Goal: Transaction & Acquisition: Purchase product/service

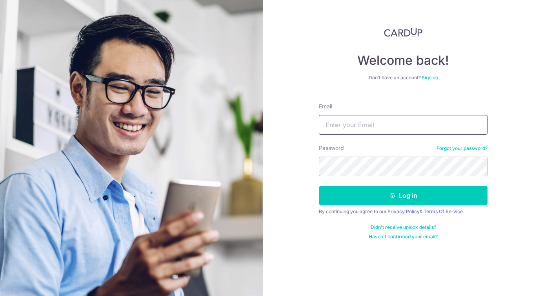
click at [346, 128] on input "Email" at bounding box center [403, 125] width 169 height 20
drag, startPoint x: 367, startPoint y: 125, endPoint x: 327, endPoint y: 123, distance: 40.1
click at [327, 123] on input "butcherbunny@gmail.com" at bounding box center [403, 125] width 169 height 20
type input "[EMAIL_ADDRESS][DOMAIN_NAME]"
click at [319, 186] on button "Log in" at bounding box center [403, 196] width 169 height 20
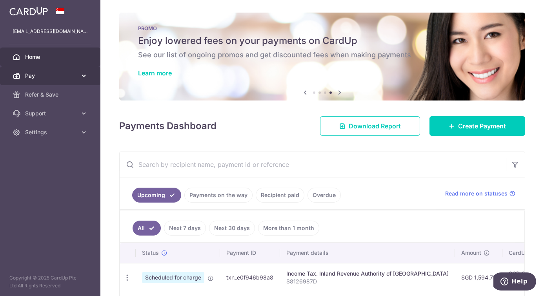
click at [82, 75] on icon at bounding box center [84, 76] width 8 height 8
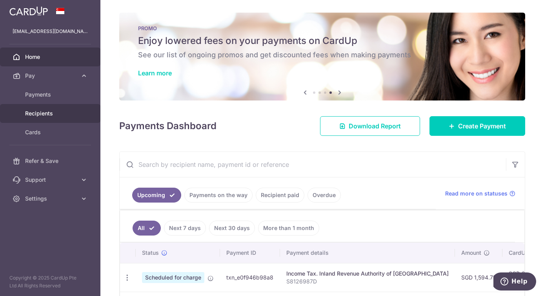
click at [48, 115] on span "Recipients" at bounding box center [51, 113] width 52 height 8
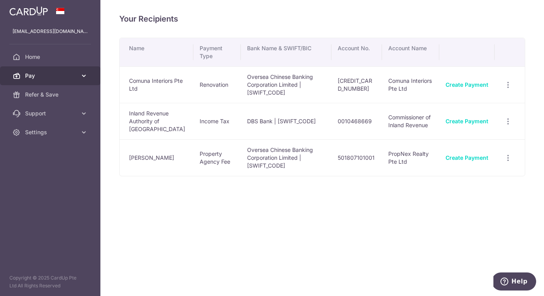
click at [82, 75] on icon at bounding box center [84, 76] width 8 height 8
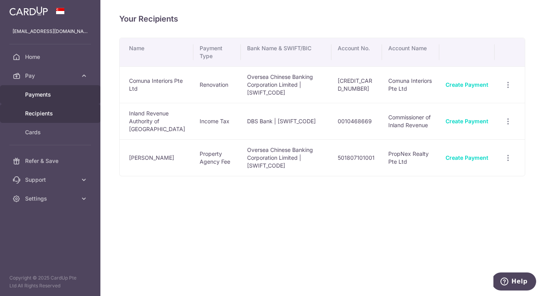
click at [47, 91] on span "Payments" at bounding box center [51, 95] width 52 height 8
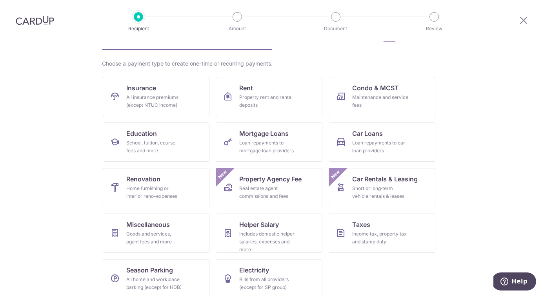
scroll to position [55, 0]
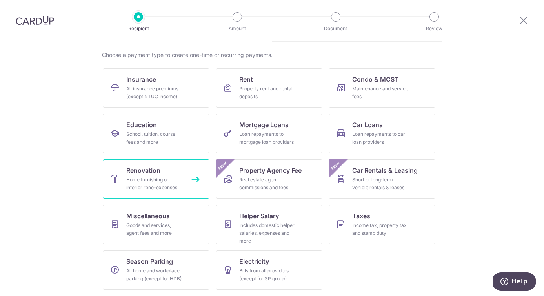
click at [166, 179] on div "Home furnishing or interior reno-expenses" at bounding box center [154, 184] width 56 height 16
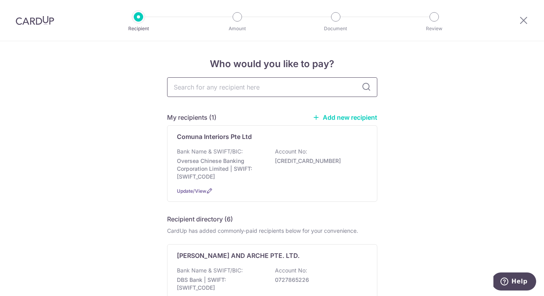
click at [304, 85] on input "text" at bounding box center [272, 87] width 210 height 20
type input "comuna"
click at [367, 89] on icon at bounding box center [366, 86] width 9 height 9
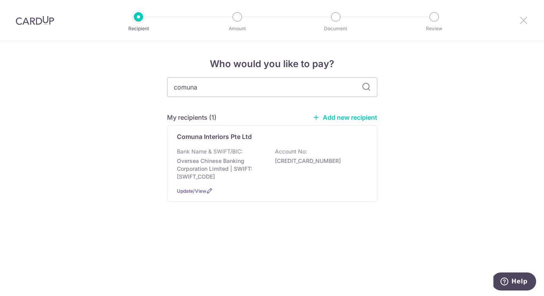
click at [524, 19] on icon at bounding box center [523, 20] width 9 height 10
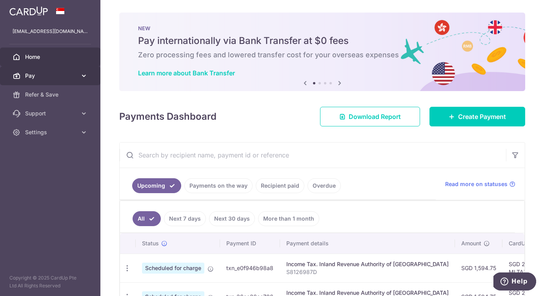
click at [58, 78] on span "Pay" at bounding box center [51, 76] width 52 height 8
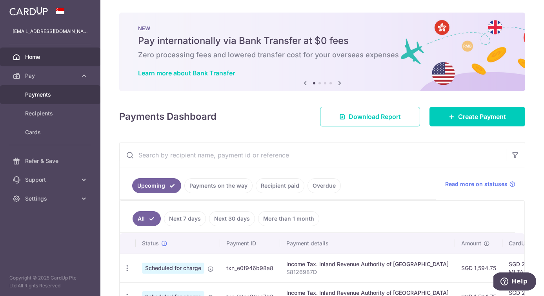
click at [51, 95] on span "Payments" at bounding box center [51, 95] width 52 height 8
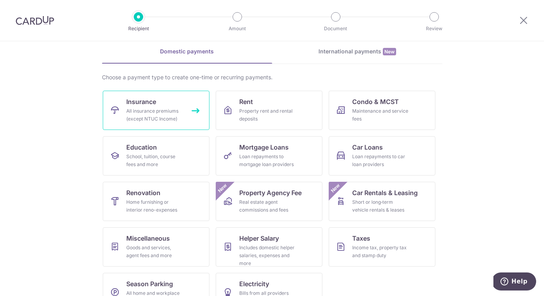
scroll to position [39, 0]
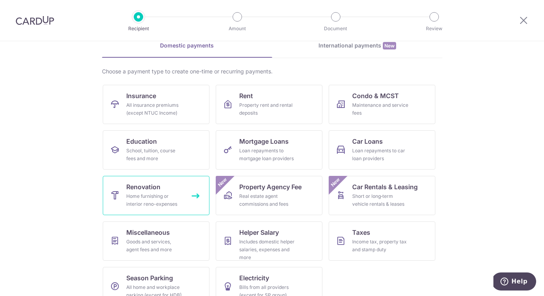
click at [170, 190] on link "Renovation Home furnishing or interior reno-expenses" at bounding box center [156, 195] width 107 height 39
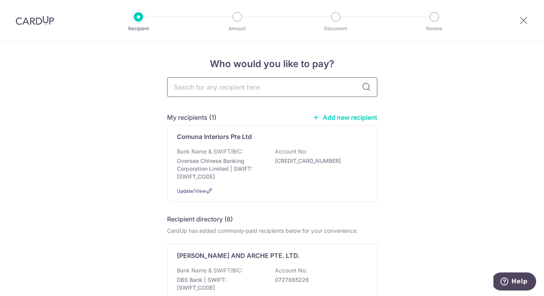
click at [247, 82] on input "text" at bounding box center [272, 87] width 210 height 20
click at [282, 87] on input "text" at bounding box center [272, 87] width 210 height 20
type input "com"
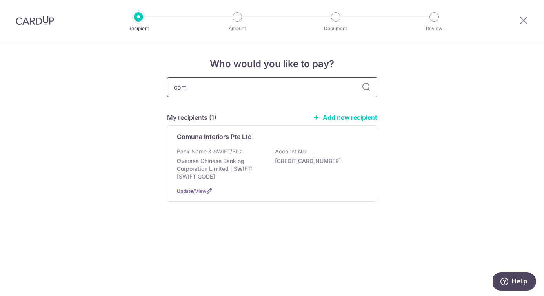
click at [247, 91] on input "com" at bounding box center [272, 87] width 210 height 20
type input "c"
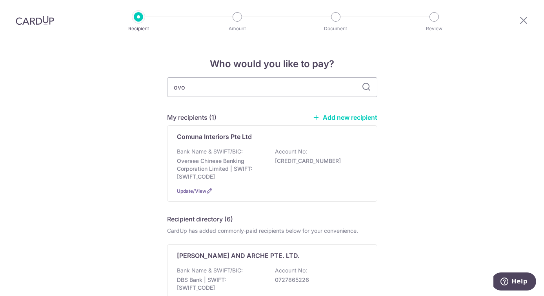
type input "ovon"
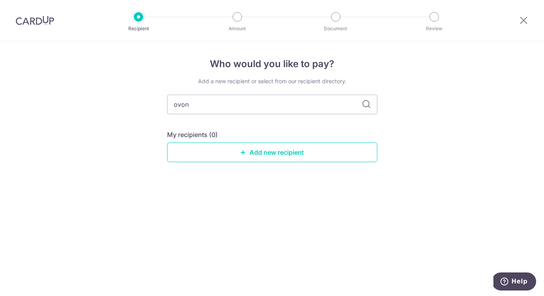
click at [365, 105] on icon at bounding box center [366, 104] width 9 height 9
click at [261, 102] on input "ovon" at bounding box center [272, 105] width 210 height 20
type input "ovon"
click at [262, 153] on link "Add new recipient" at bounding box center [272, 152] width 210 height 20
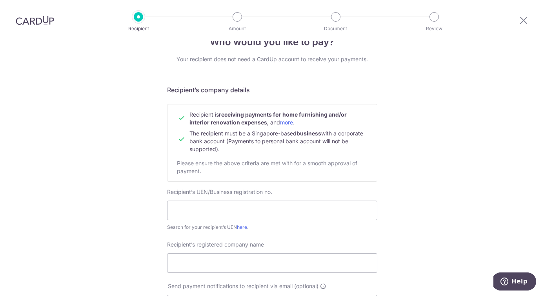
scroll to position [11, 0]
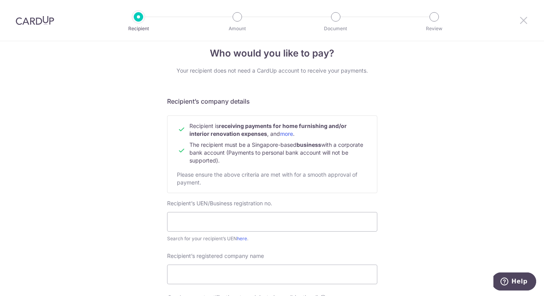
click at [524, 20] on icon at bounding box center [523, 20] width 9 height 10
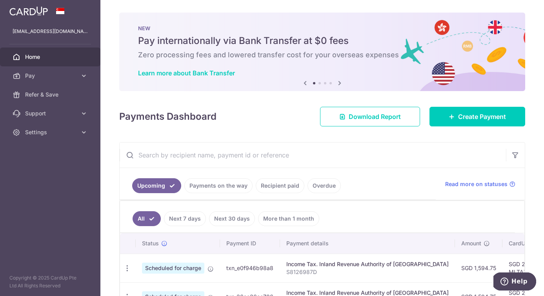
click at [34, 11] on img at bounding box center [28, 10] width 38 height 9
click at [42, 61] on link "Home" at bounding box center [50, 56] width 100 height 19
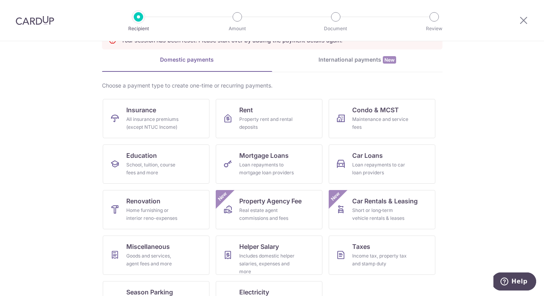
scroll to position [80, 0]
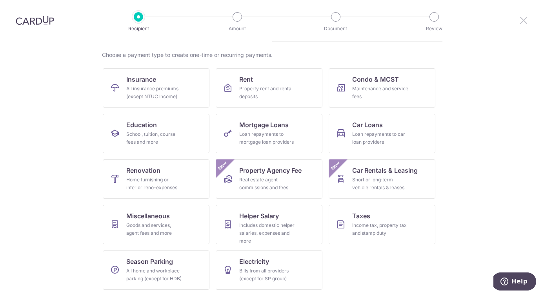
click at [525, 19] on icon at bounding box center [523, 20] width 9 height 10
